Goal: Information Seeking & Learning: Learn about a topic

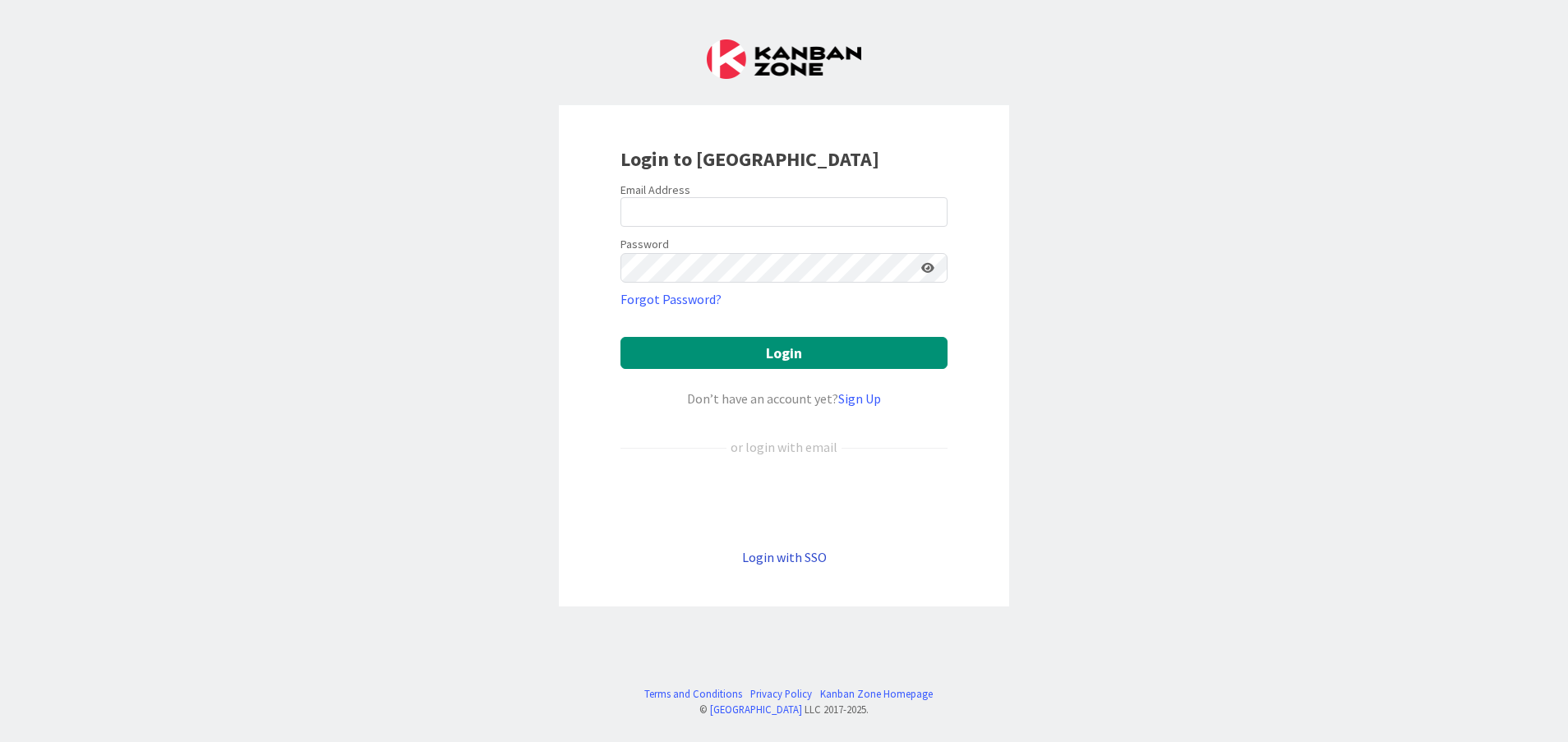
click at [784, 563] on link "Login with SSO" at bounding box center [784, 556] width 84 height 16
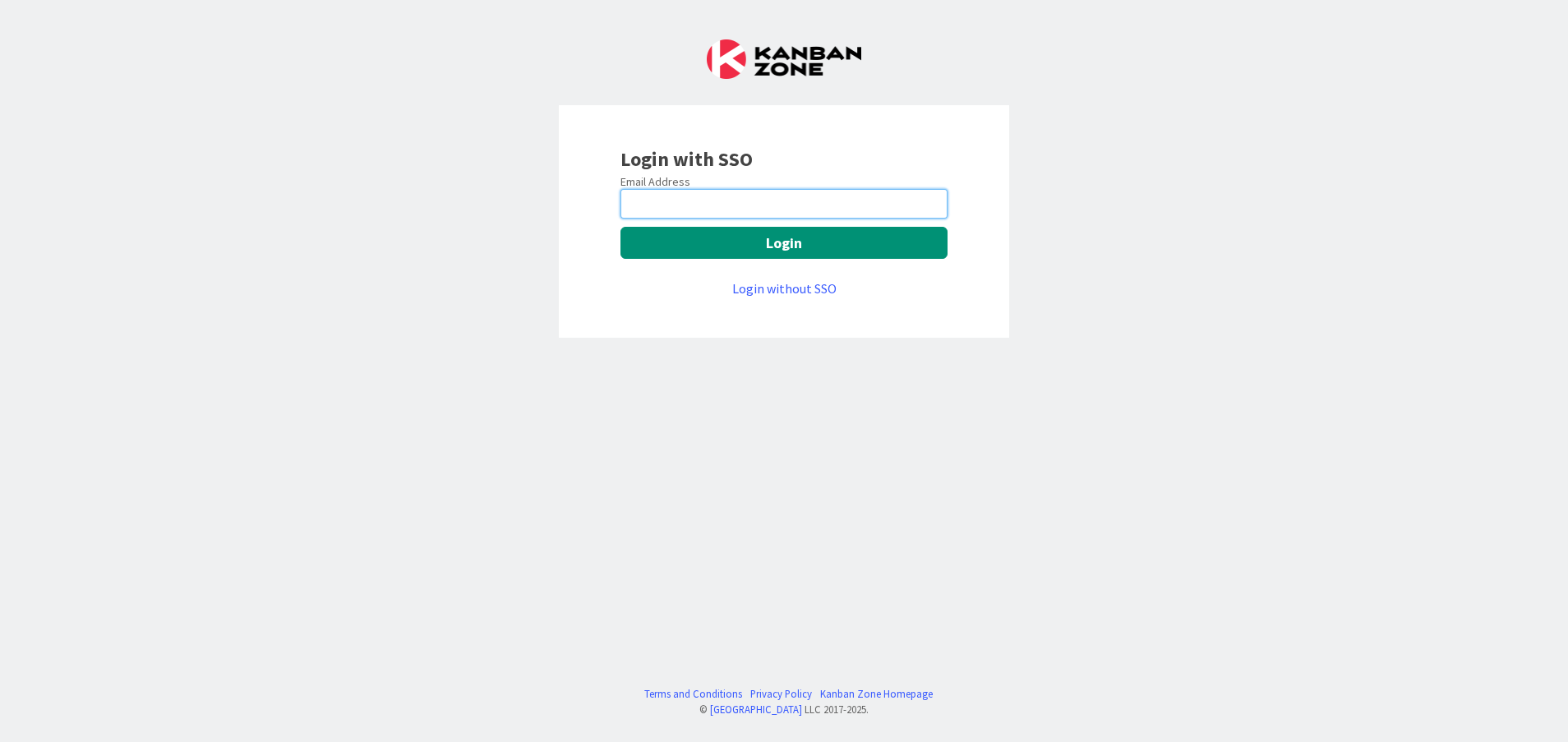
click at [823, 201] on input "email" at bounding box center [783, 203] width 327 height 30
type input "[PERSON_NAME][EMAIL_ADDRESS][DOMAIN_NAME]"
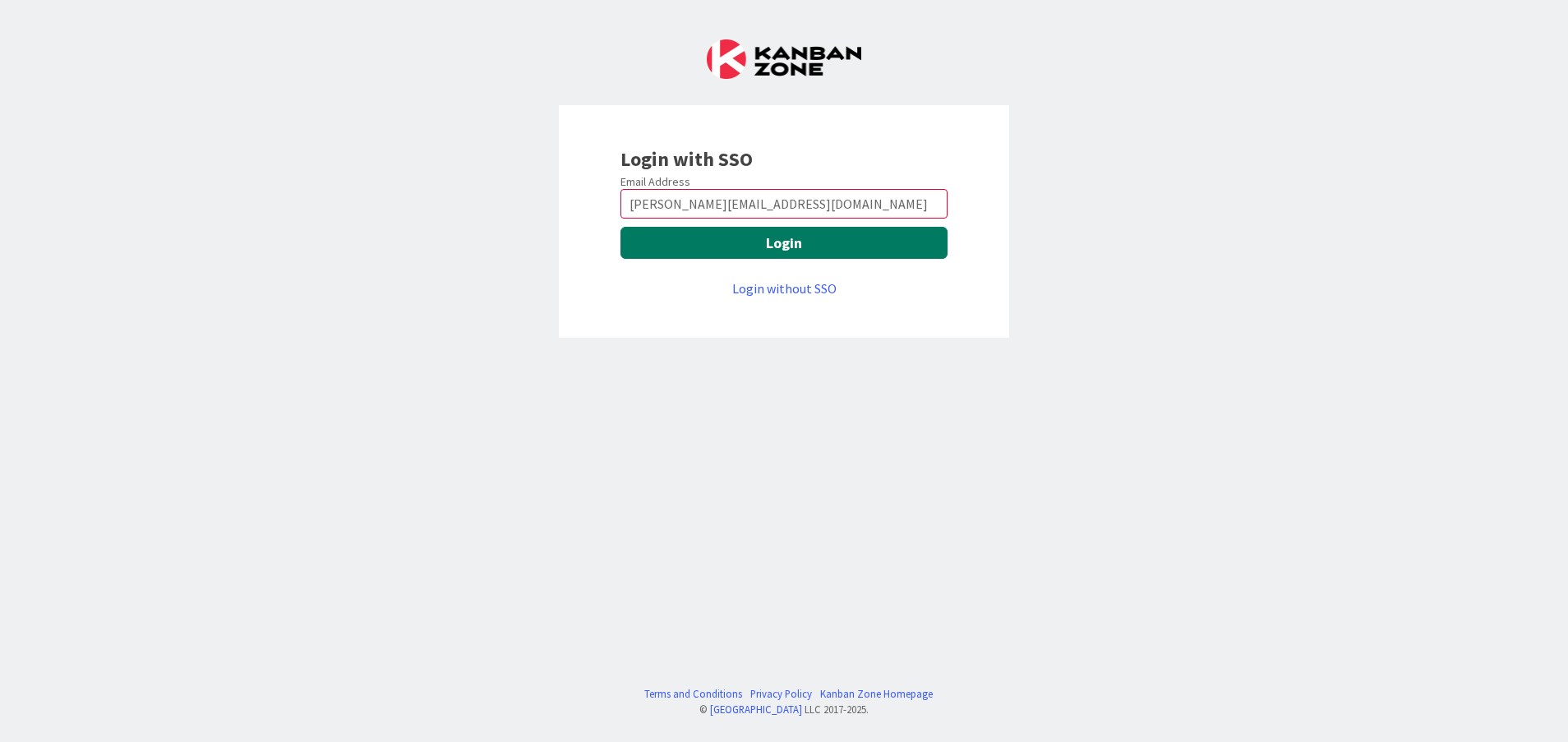
click at [778, 242] on button "Login" at bounding box center [783, 242] width 327 height 32
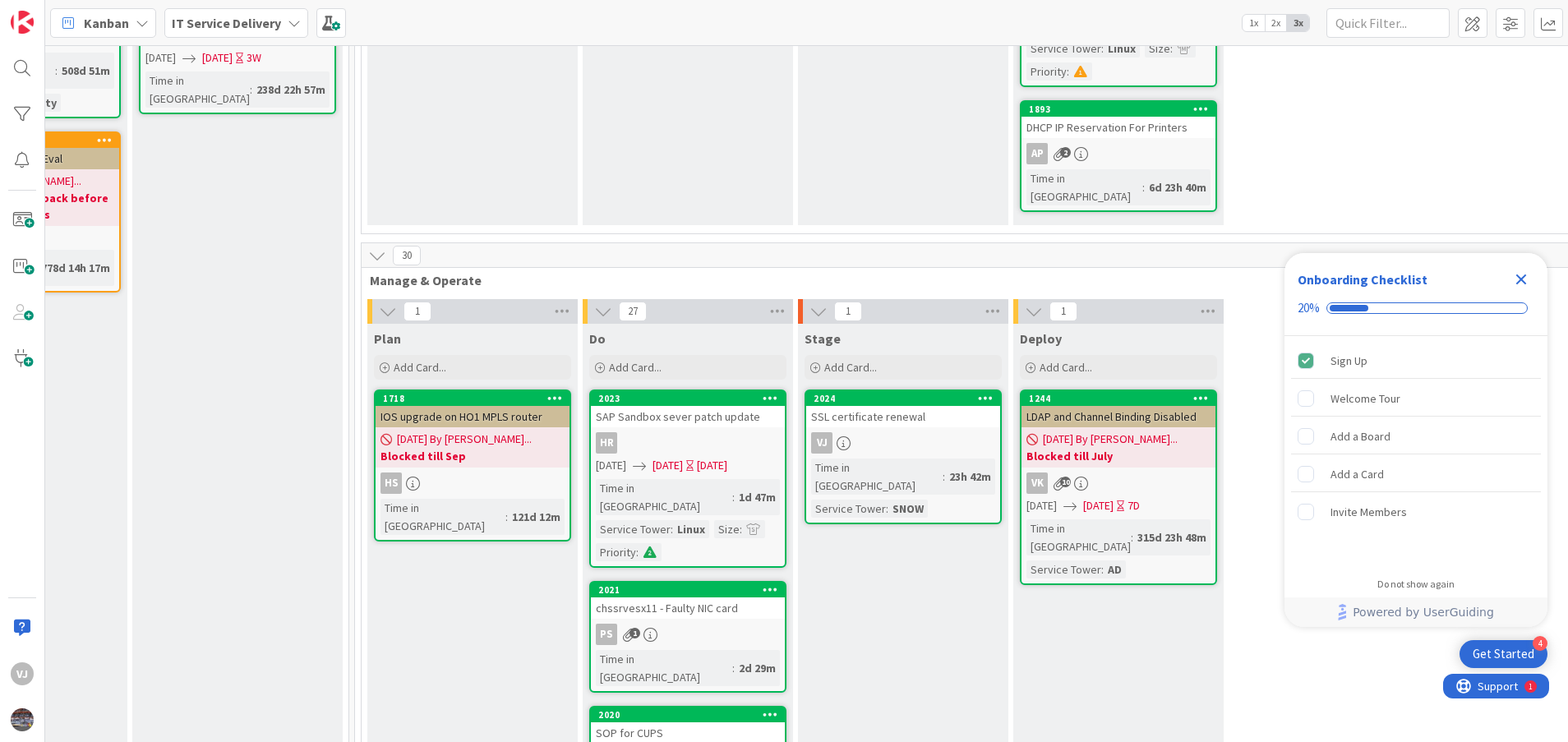
scroll to position [493, 787]
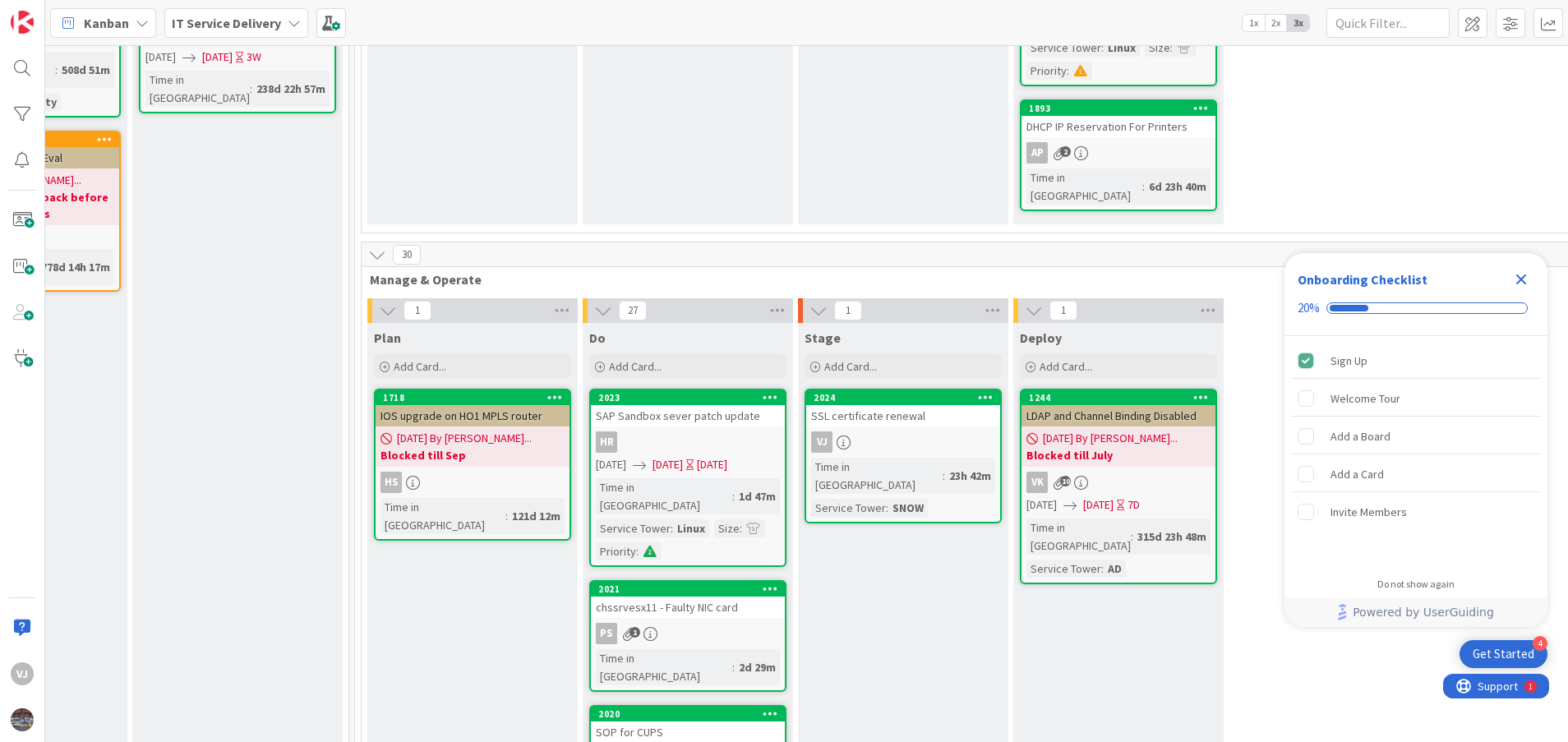
click at [890, 405] on div "SSL certificate renewal" at bounding box center [903, 416] width 194 height 21
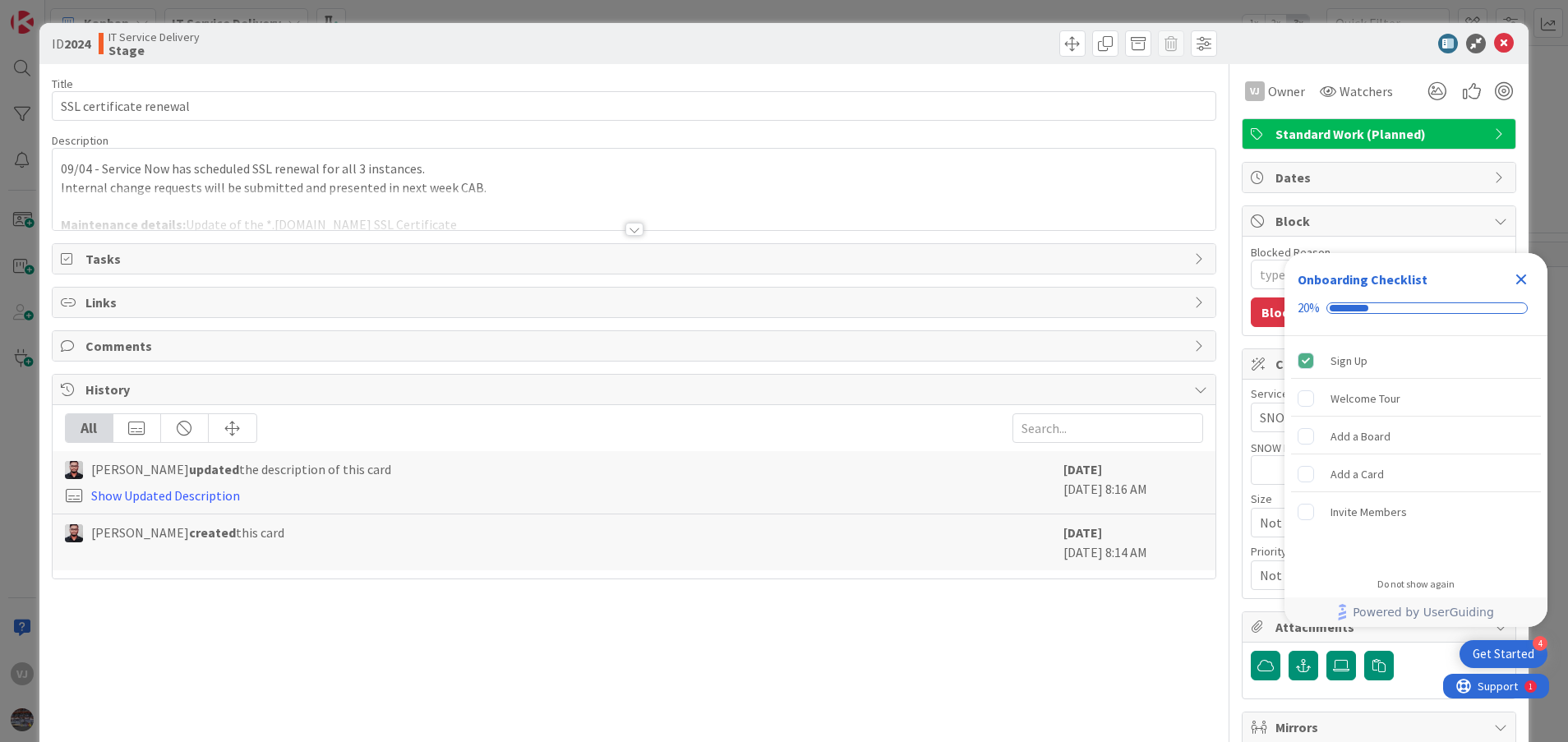
click at [625, 224] on div at bounding box center [634, 230] width 18 height 14
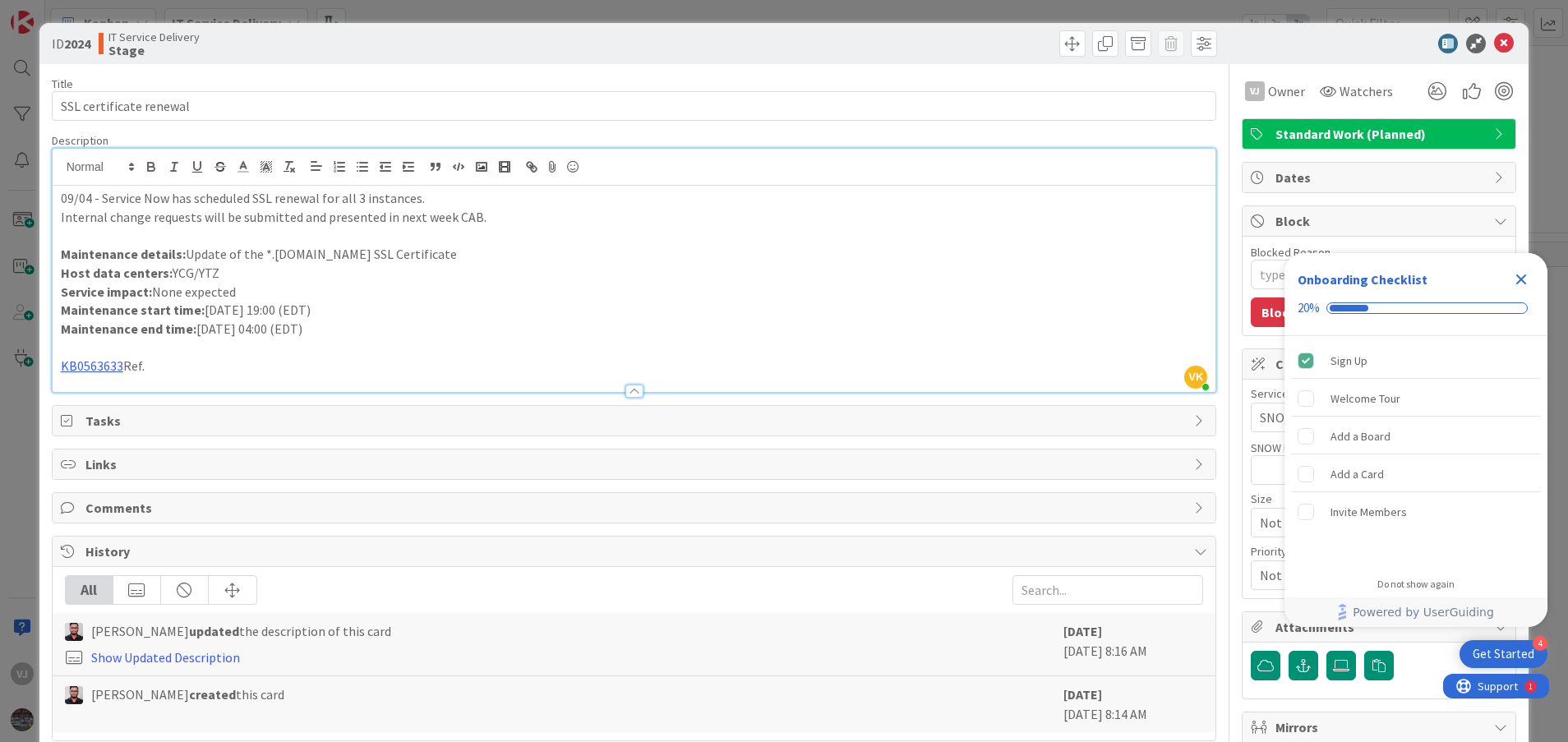
click at [61, 200] on p "09/04 - Service Now has scheduled SSL renewal for all 3 instances." at bounding box center [635, 199] width 1147 height 19
click at [728, 332] on p "Maintenance end time: [DATE] 04:00 (EDT)" at bounding box center [635, 329] width 1147 height 19
click at [1494, 45] on icon at bounding box center [1504, 44] width 19 height 19
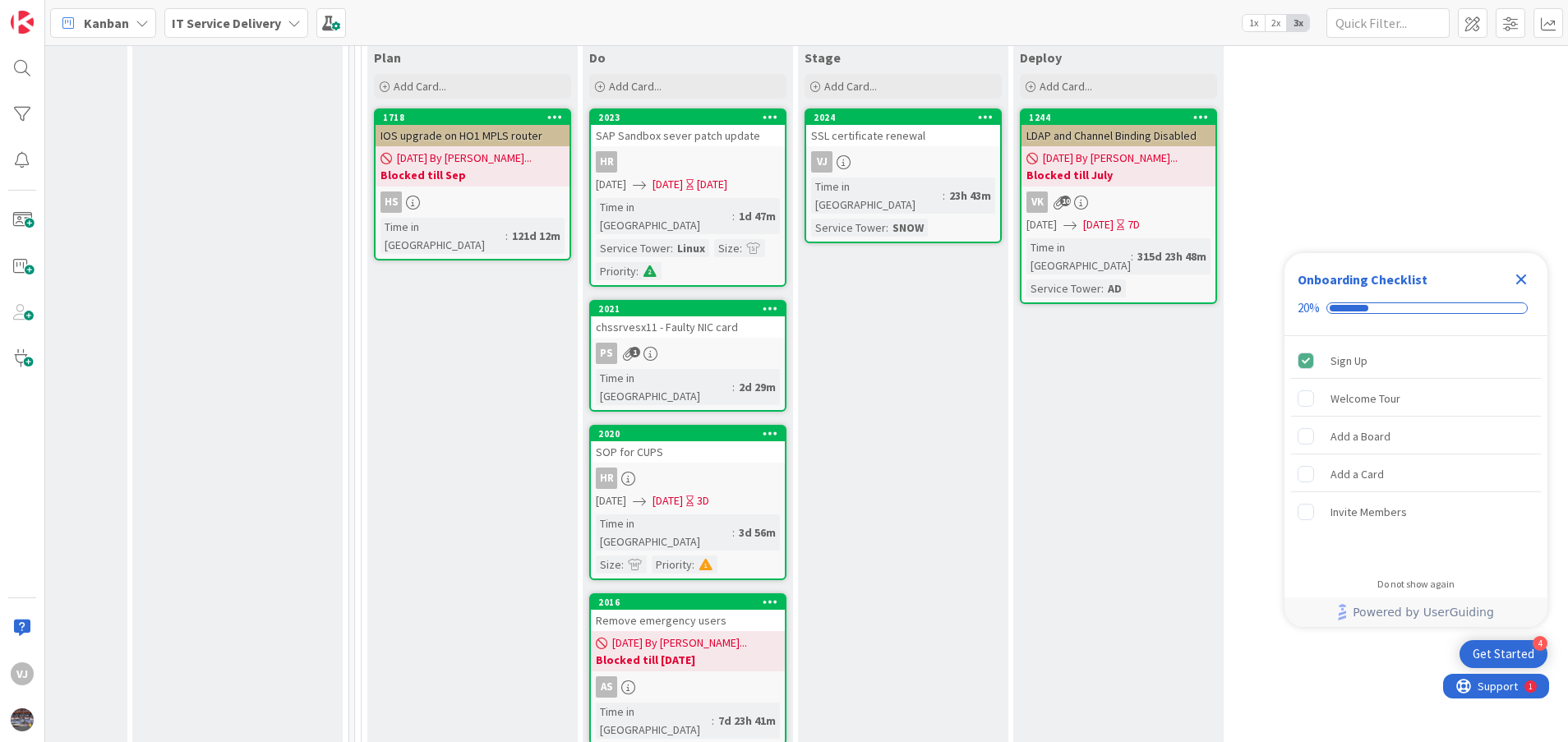
scroll to position [774, 787]
click at [892, 124] on div "SSL certificate renewal" at bounding box center [903, 135] width 194 height 21
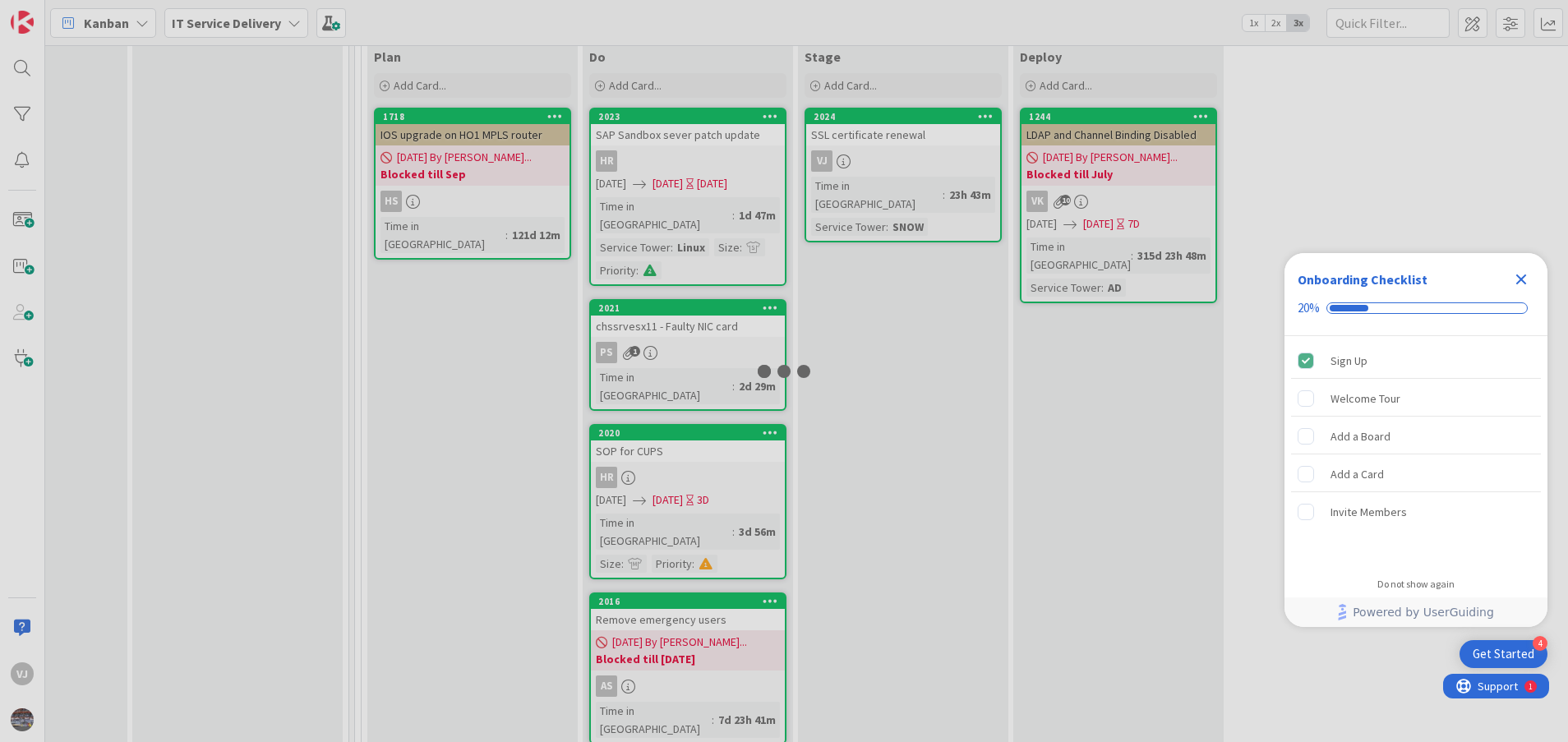
click at [892, 70] on div "7 Backlog Add Card... 2027 RTP-zCloud DC Decommissioned ([DATE]) Time in Column…" at bounding box center [806, 393] width 1522 height 696
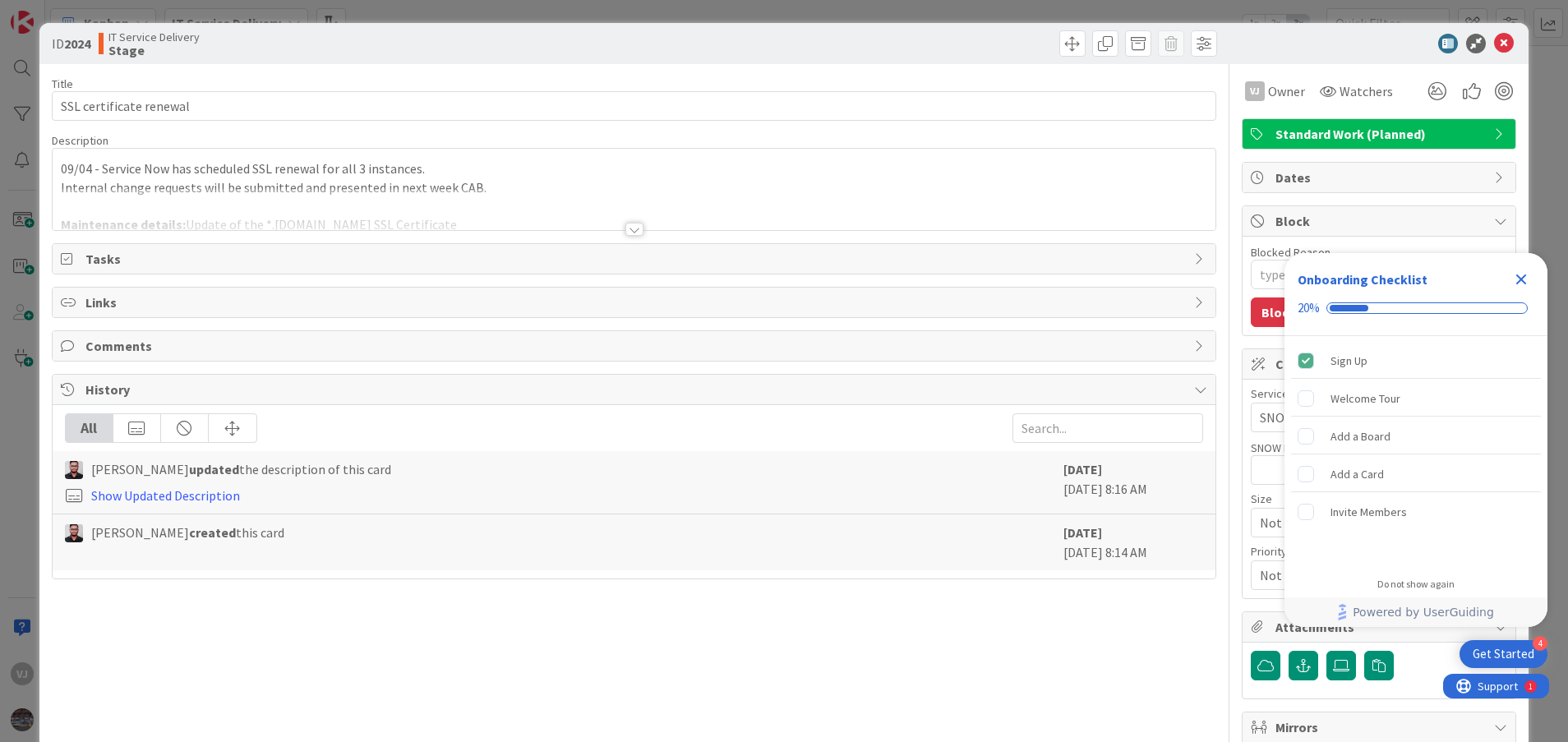
type textarea "x"
click at [1494, 44] on icon at bounding box center [1504, 44] width 19 height 19
